Goal: Use online tool/utility: Utilize a website feature to perform a specific function

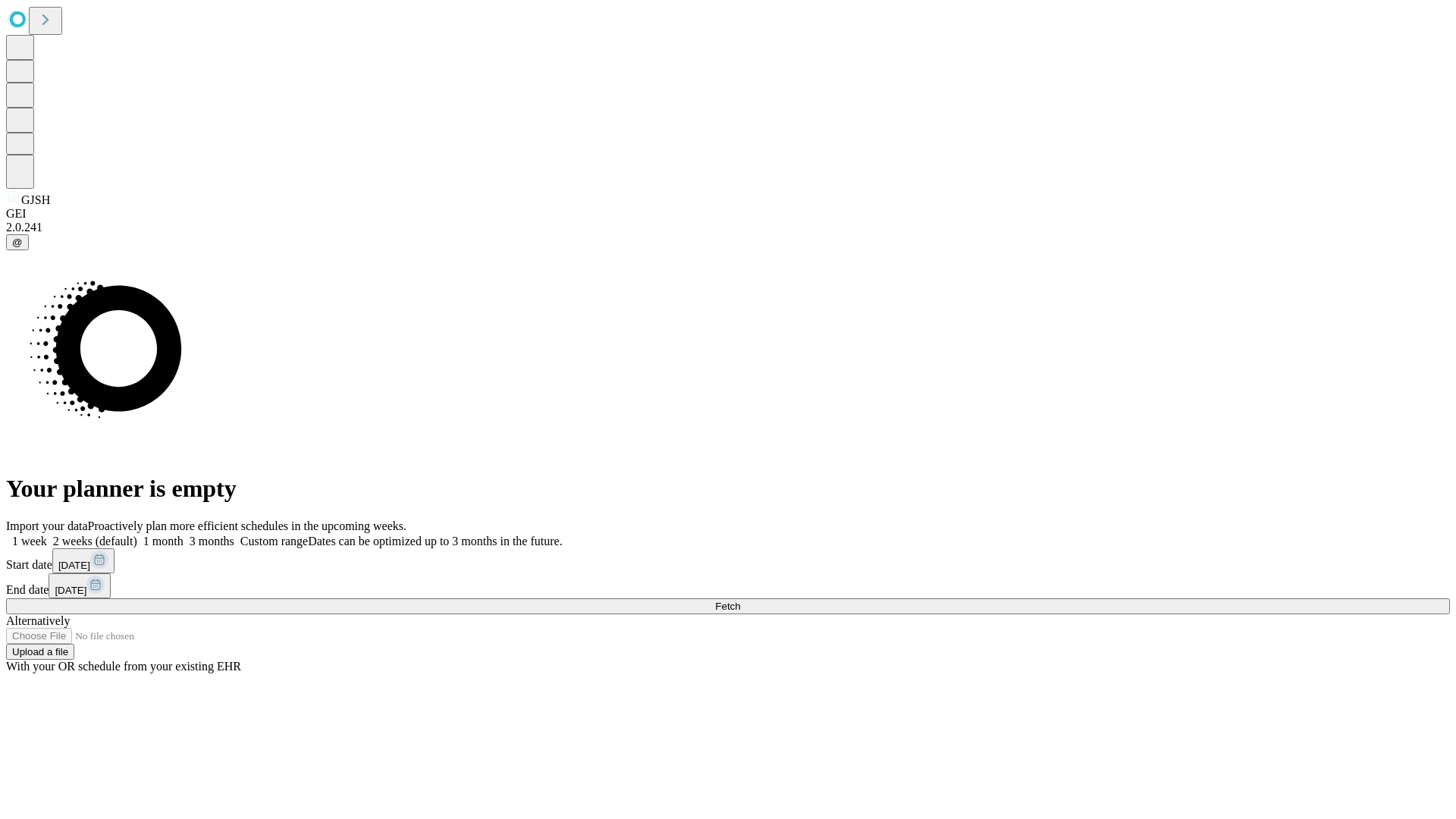
click at [740, 601] on span "Fetch" at bounding box center [728, 606] width 25 height 12
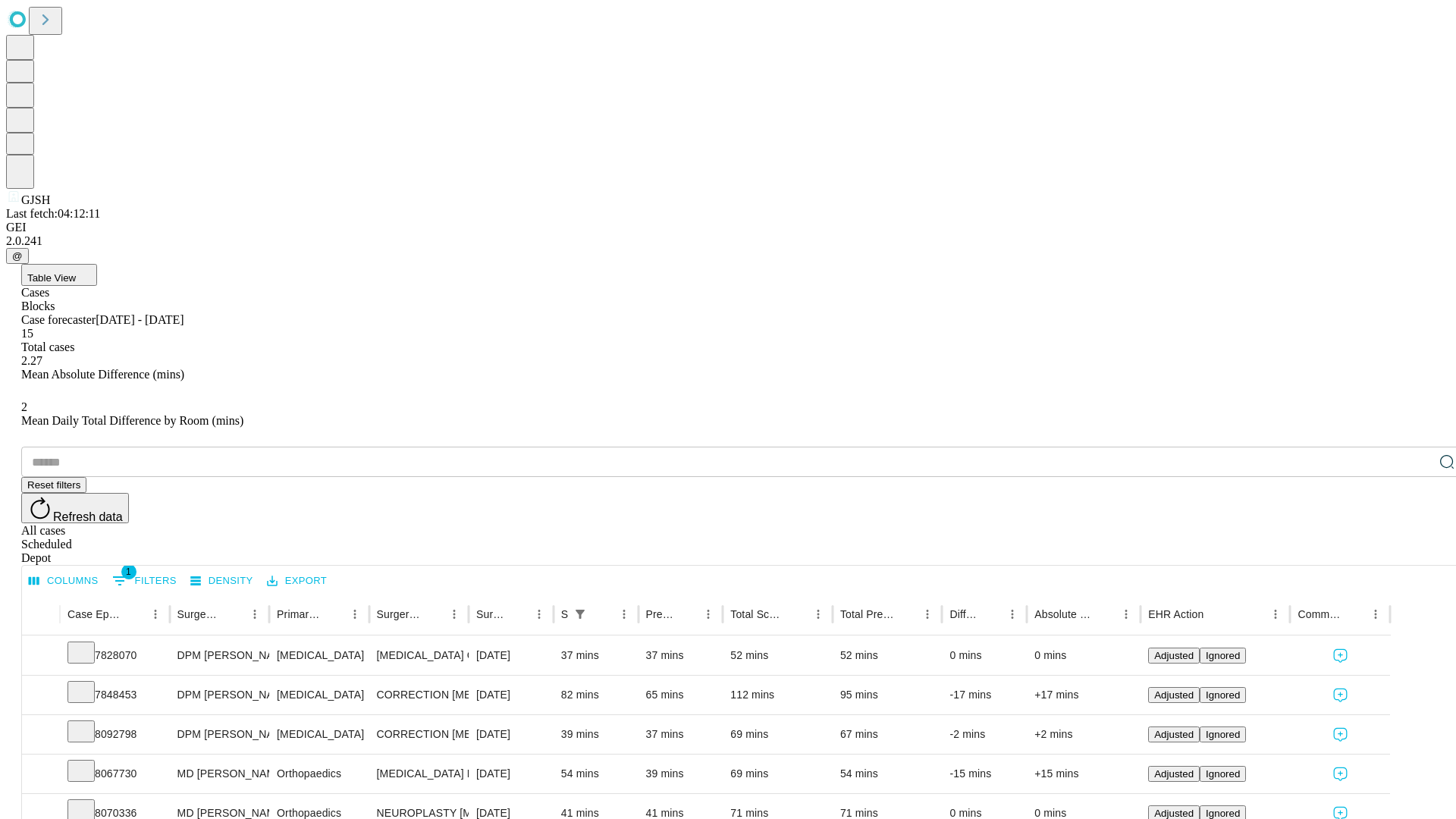
click at [76, 272] on span "Table View" at bounding box center [52, 278] width 49 height 12
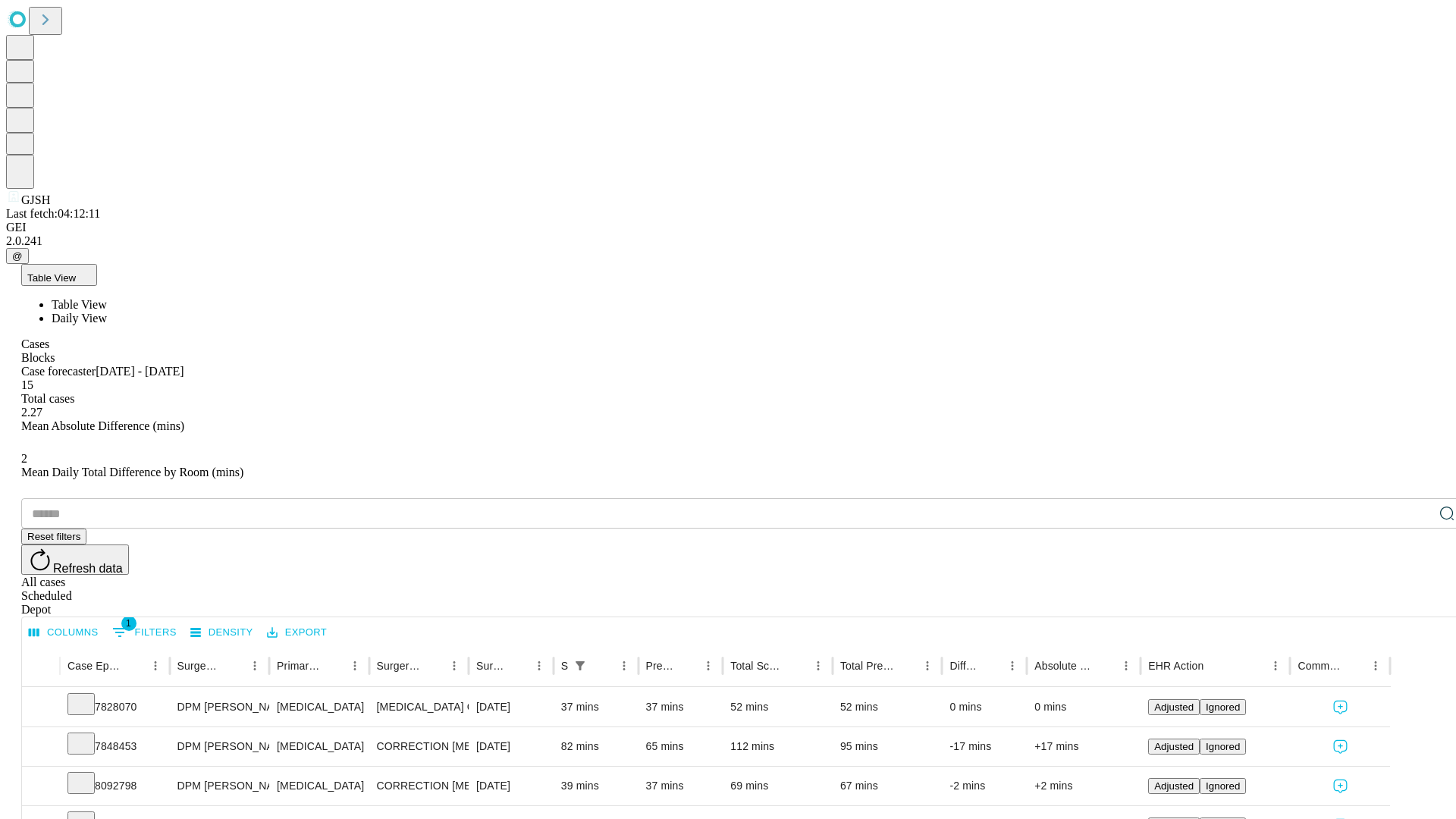
click at [107, 311] on span "Daily View" at bounding box center [79, 318] width 56 height 13
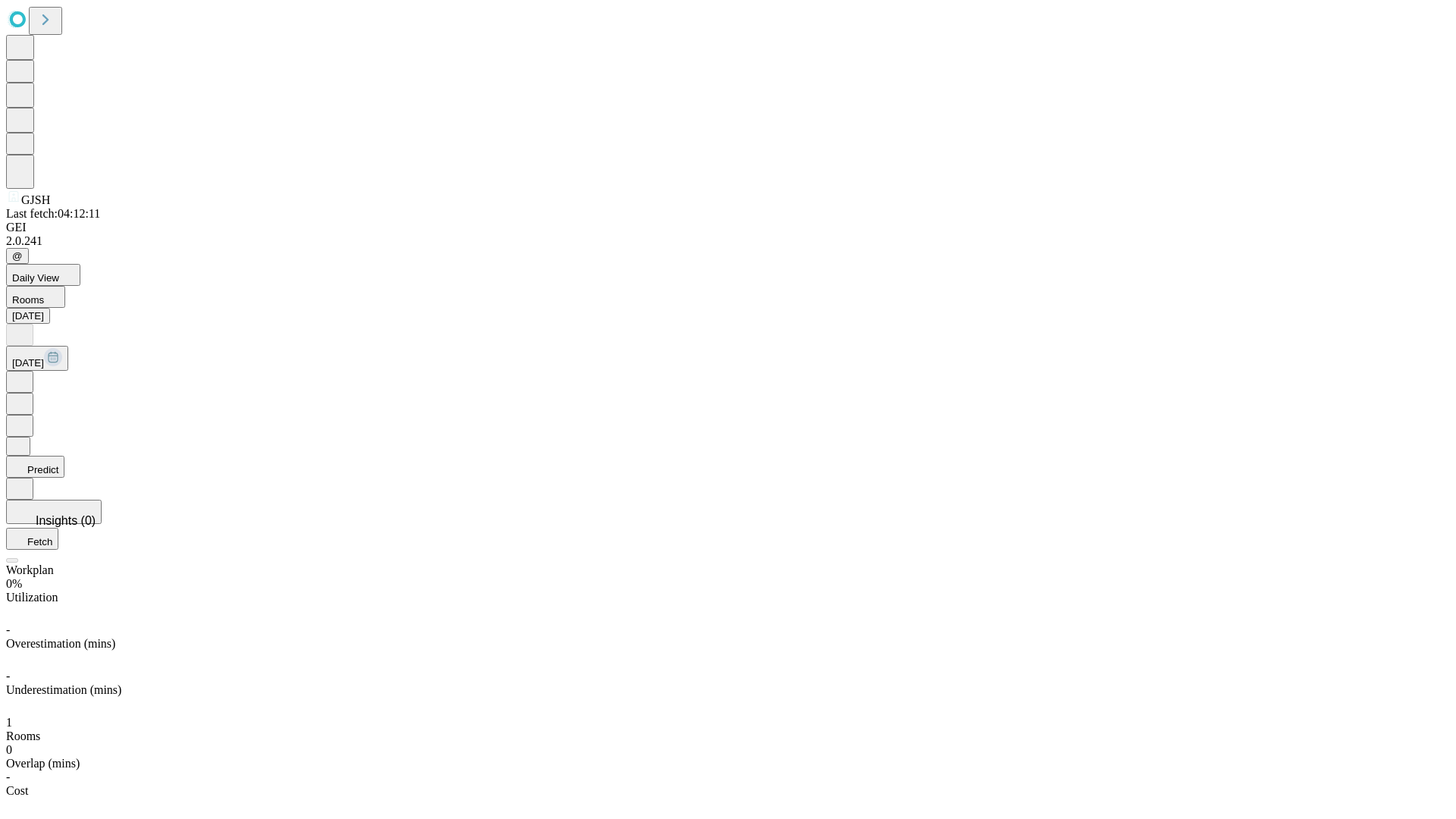
click at [64, 456] on button "Predict" at bounding box center [35, 467] width 59 height 22
